Goal: Find specific page/section: Find specific page/section

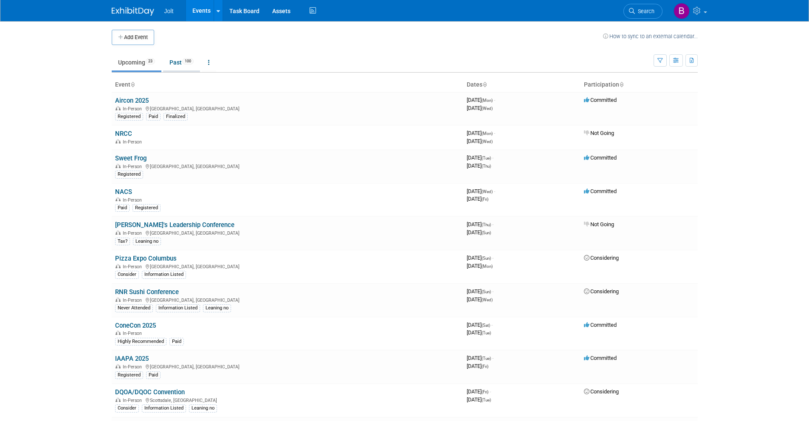
click at [180, 59] on link "Past 100" at bounding box center [181, 62] width 37 height 16
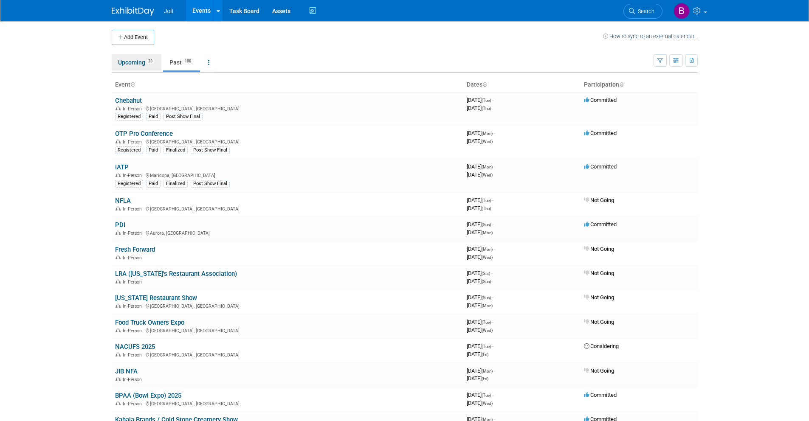
click at [132, 65] on link "Upcoming 23" at bounding box center [137, 62] width 50 height 16
